Goal: Navigation & Orientation: Find specific page/section

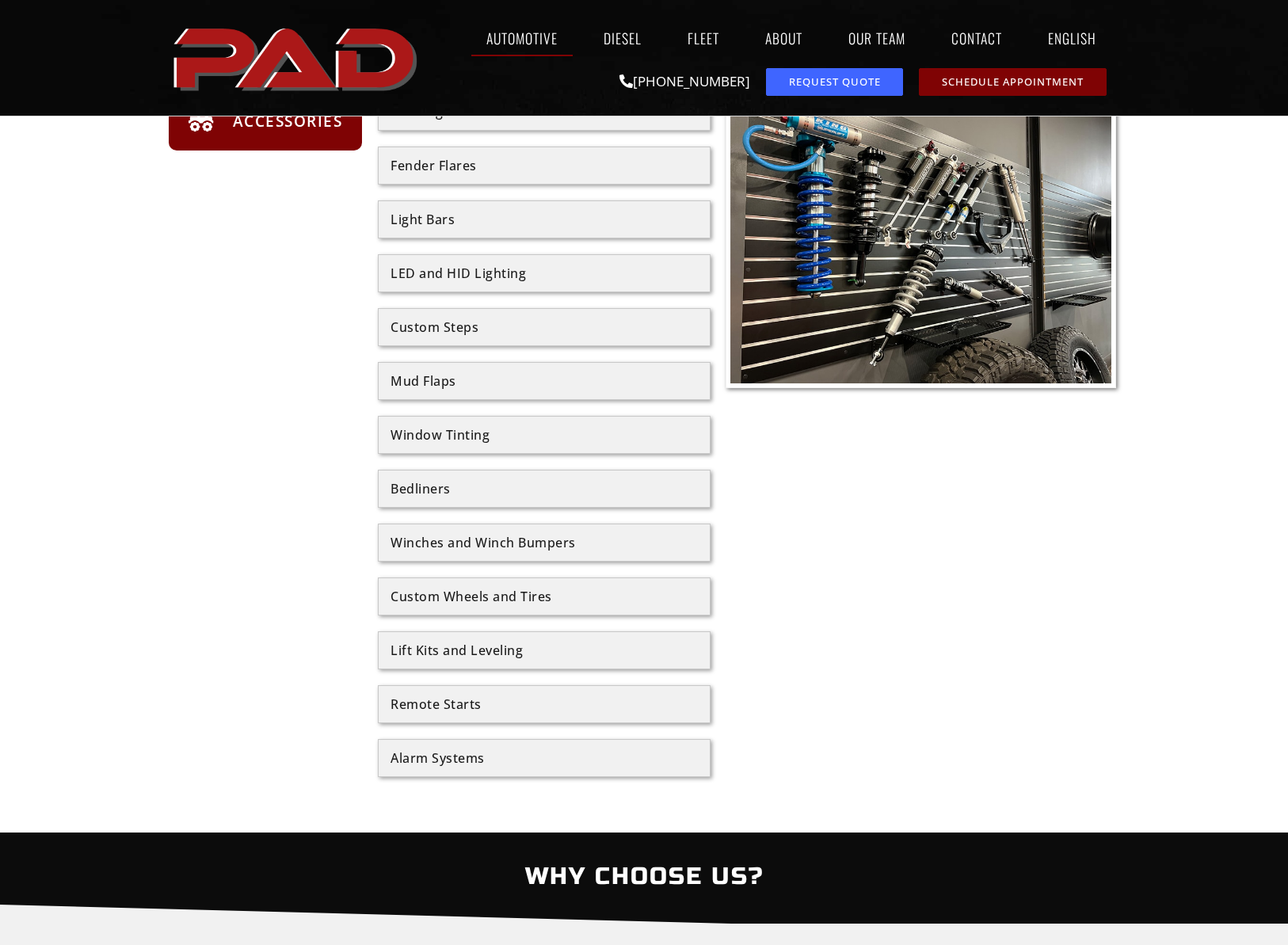
scroll to position [1824, 0]
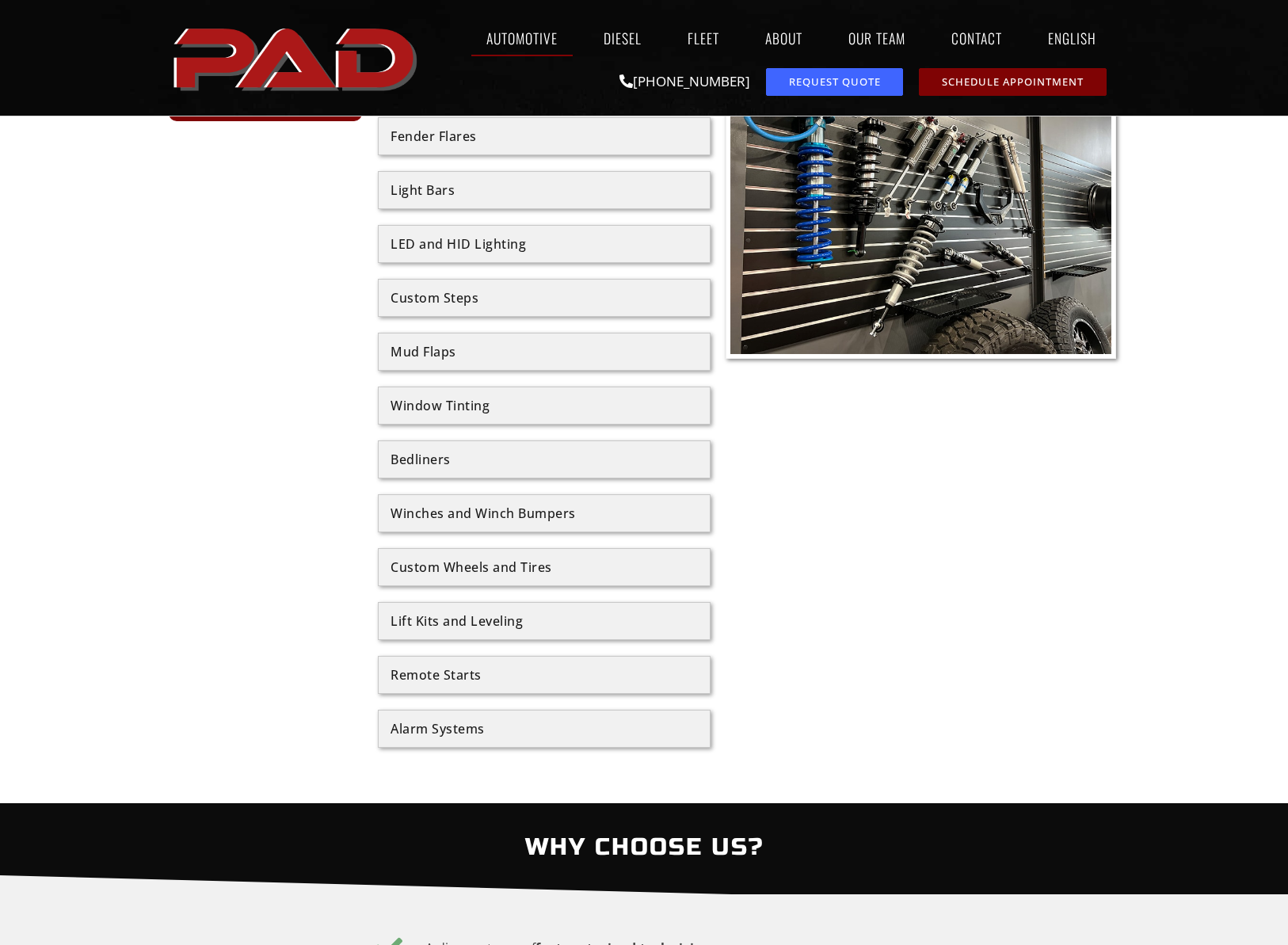
click at [430, 195] on div "Light Bars" at bounding box center [544, 190] width 307 height 13
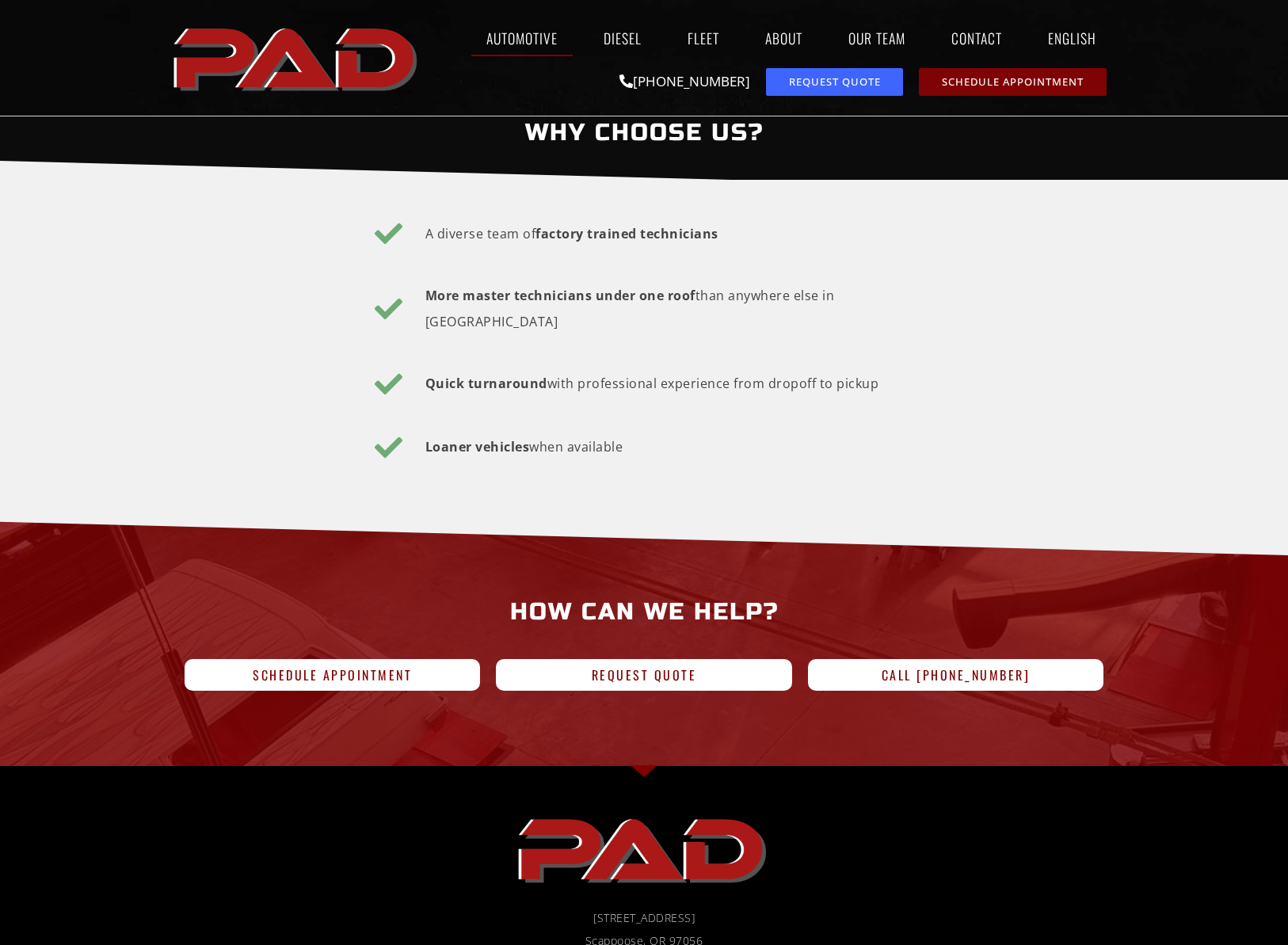
scroll to position [2593, 0]
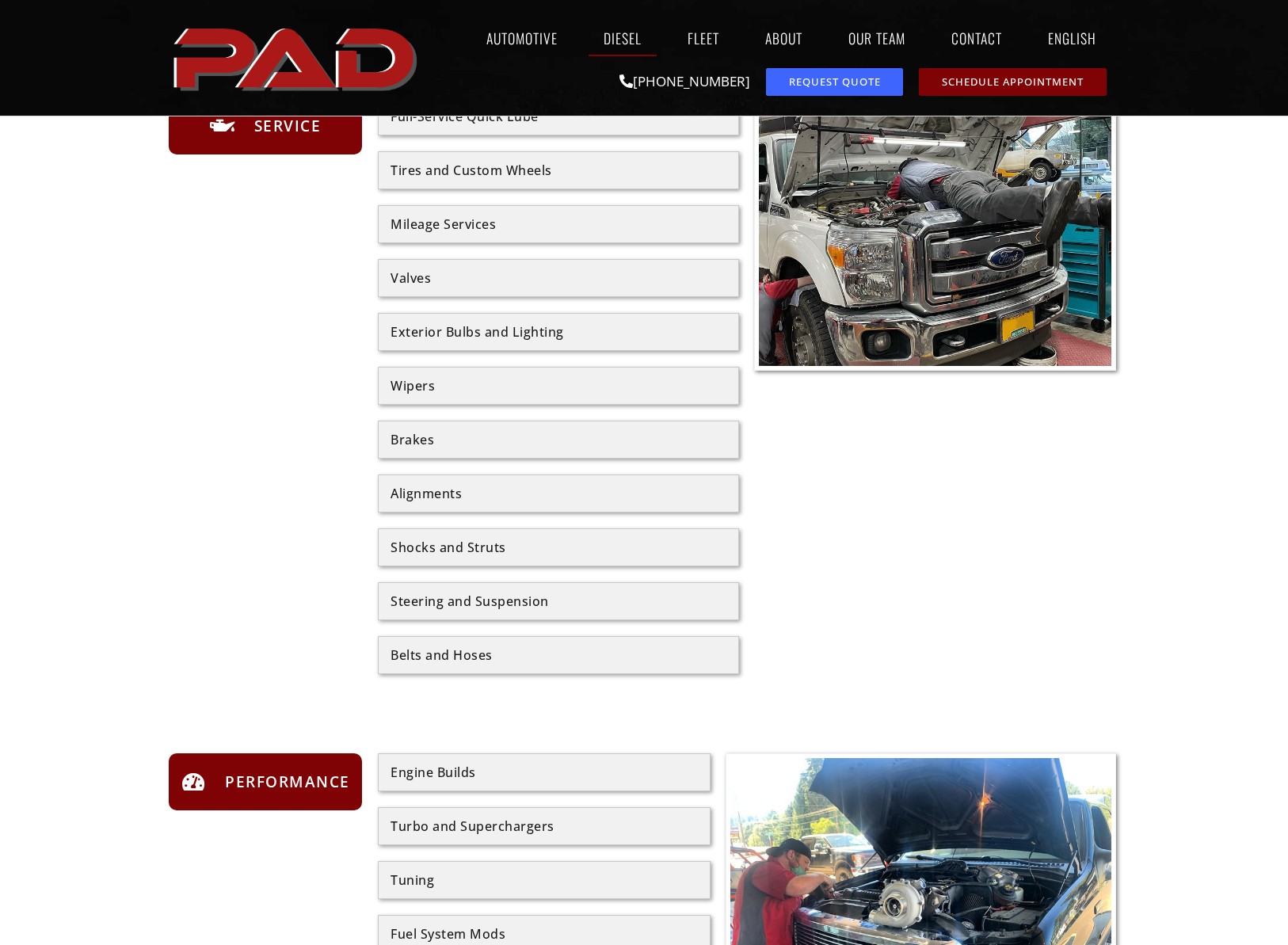
scroll to position [723, 0]
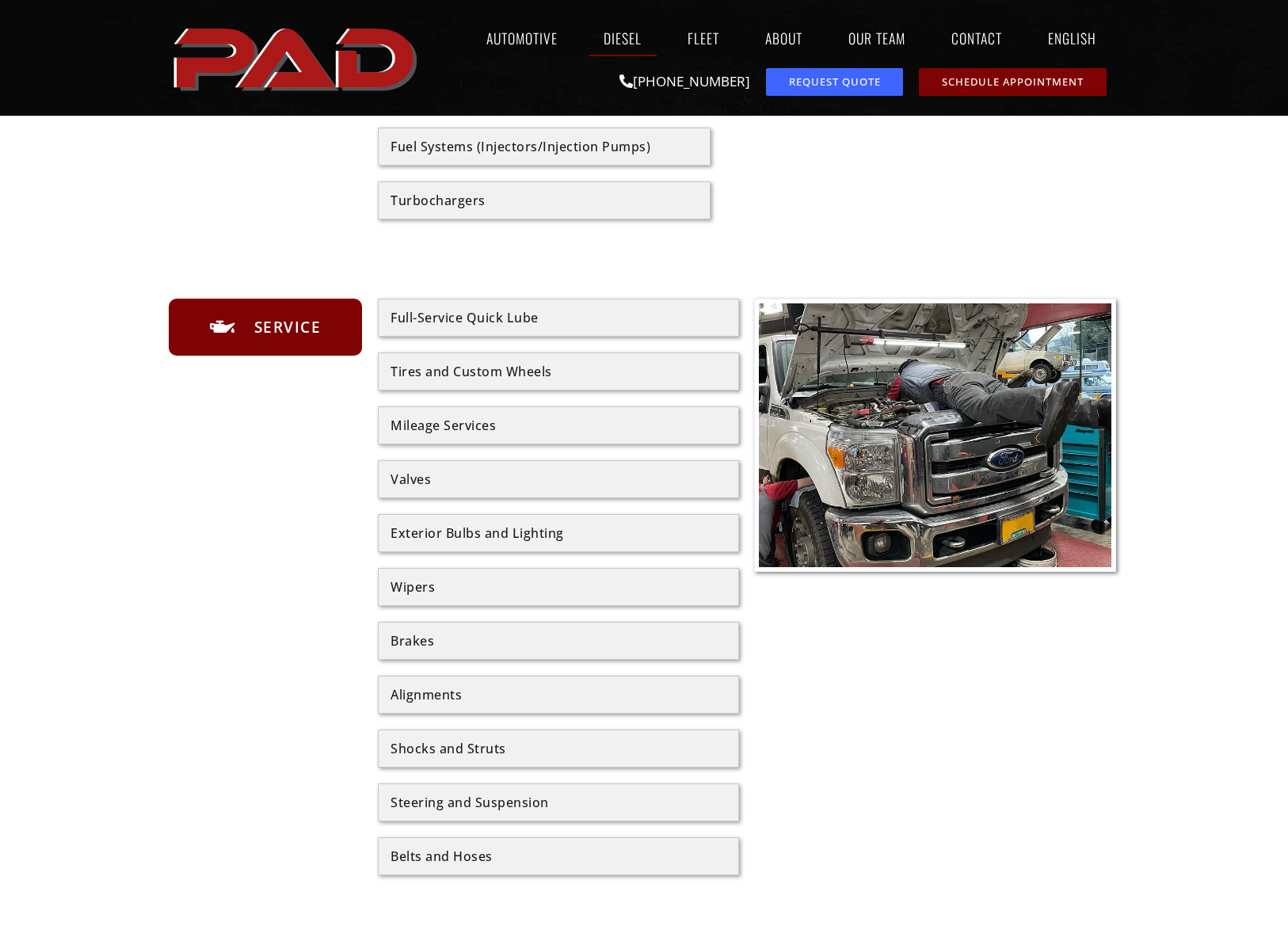
click at [956, 443] on img at bounding box center [935, 435] width 353 height 265
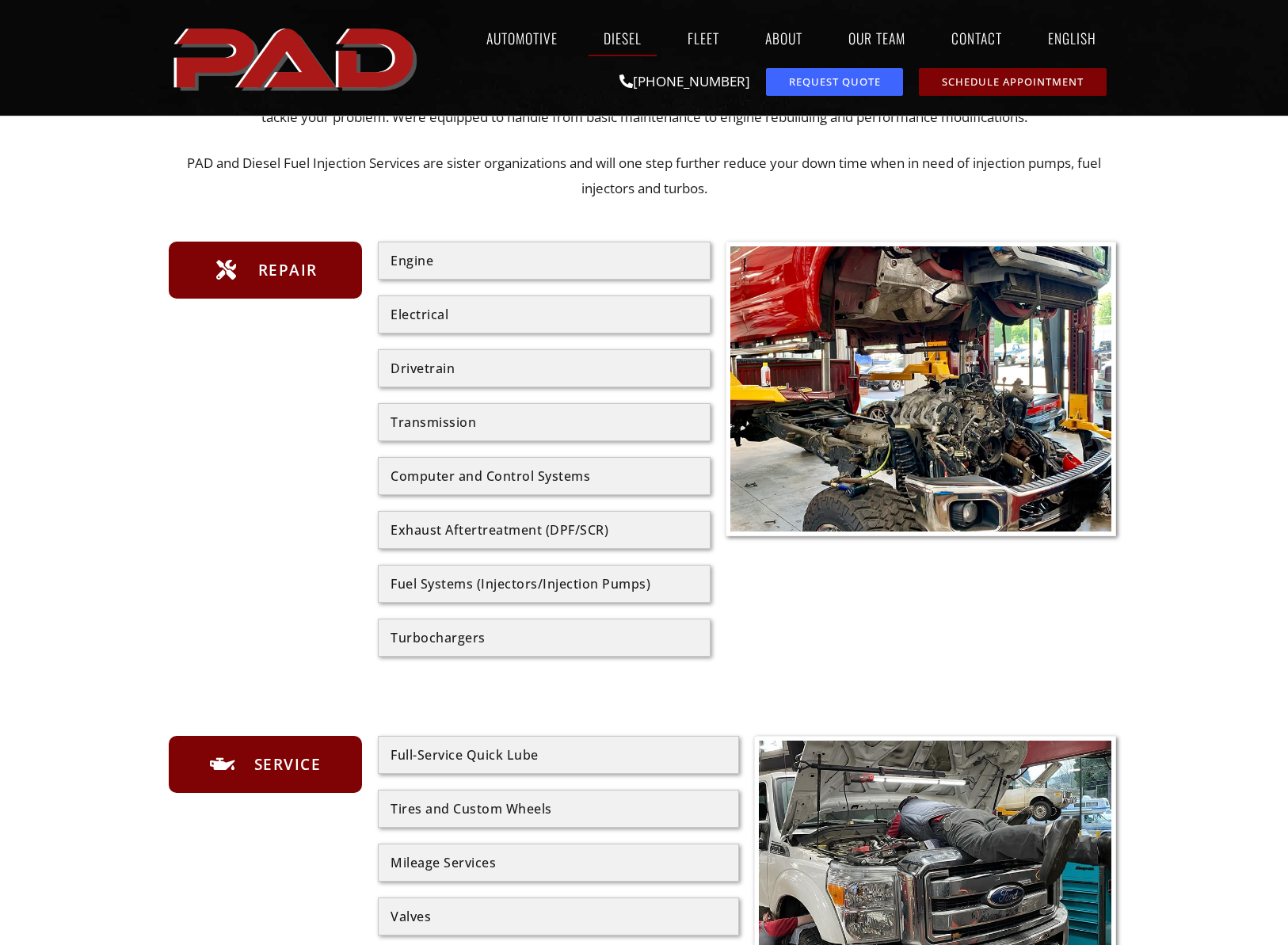
scroll to position [257, 0]
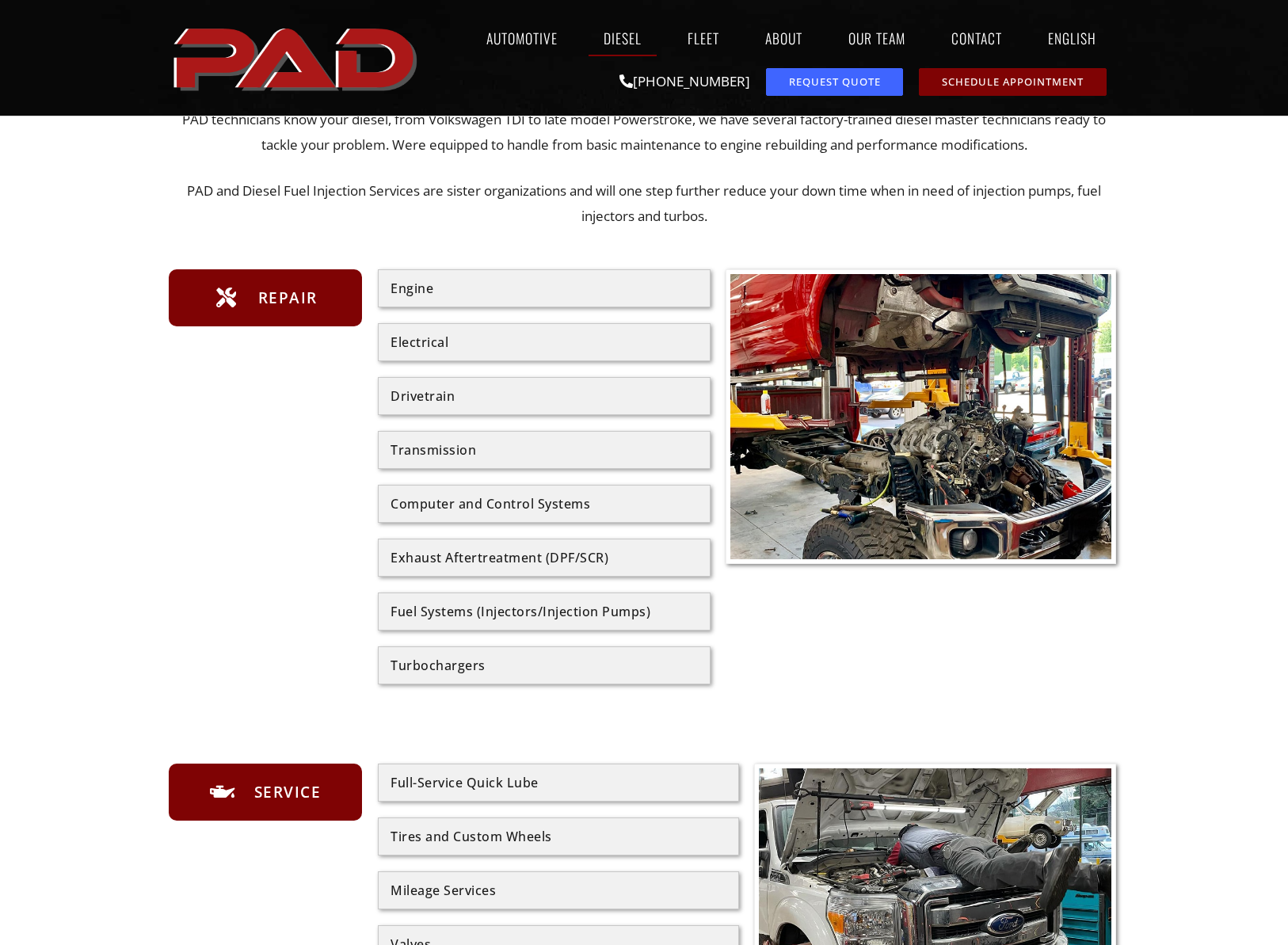
click at [982, 452] on img at bounding box center [921, 417] width 381 height 286
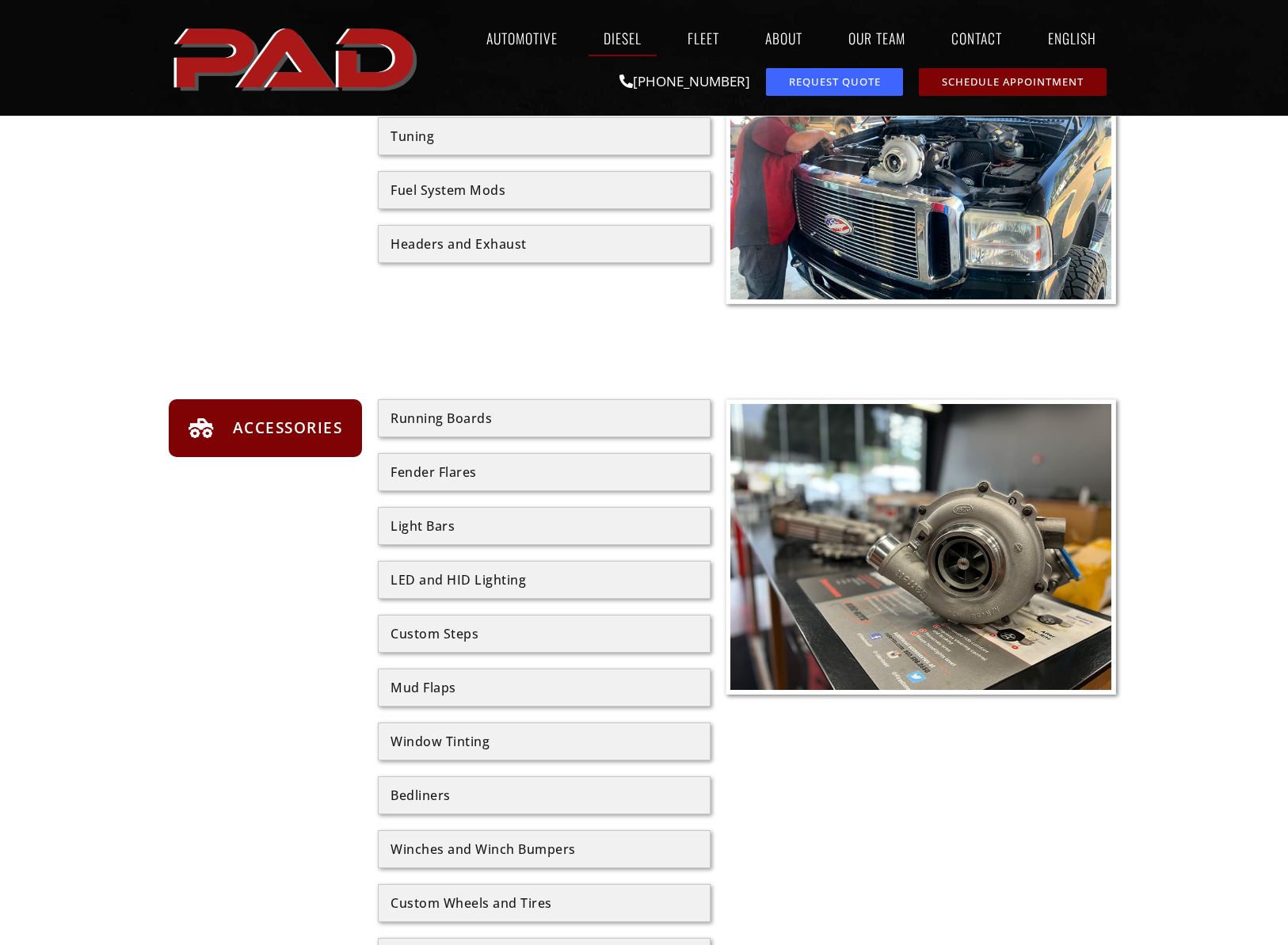
scroll to position [1666, 0]
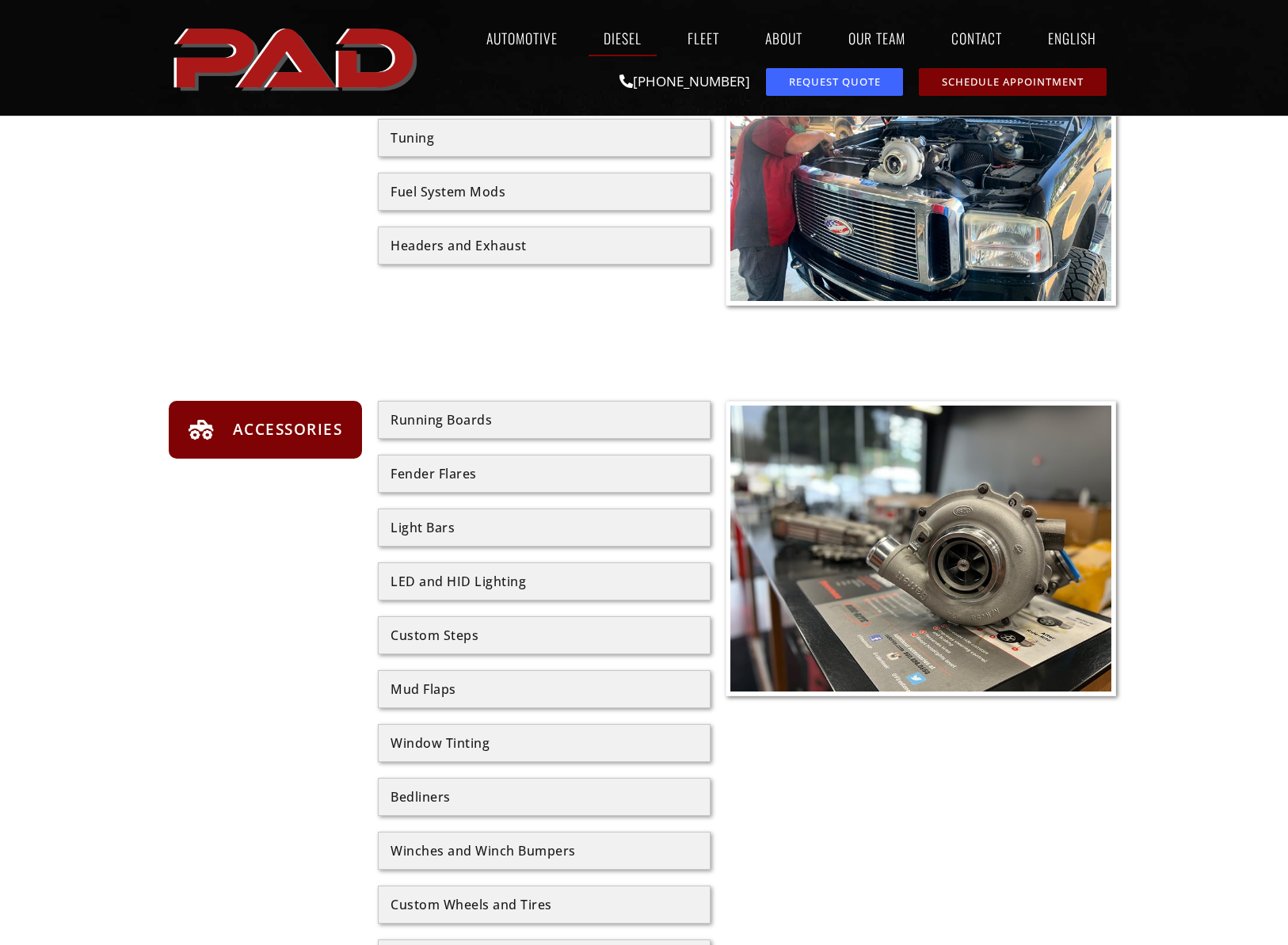
click at [964, 565] on img at bounding box center [921, 548] width 381 height 286
